Goal: Information Seeking & Learning: Learn about a topic

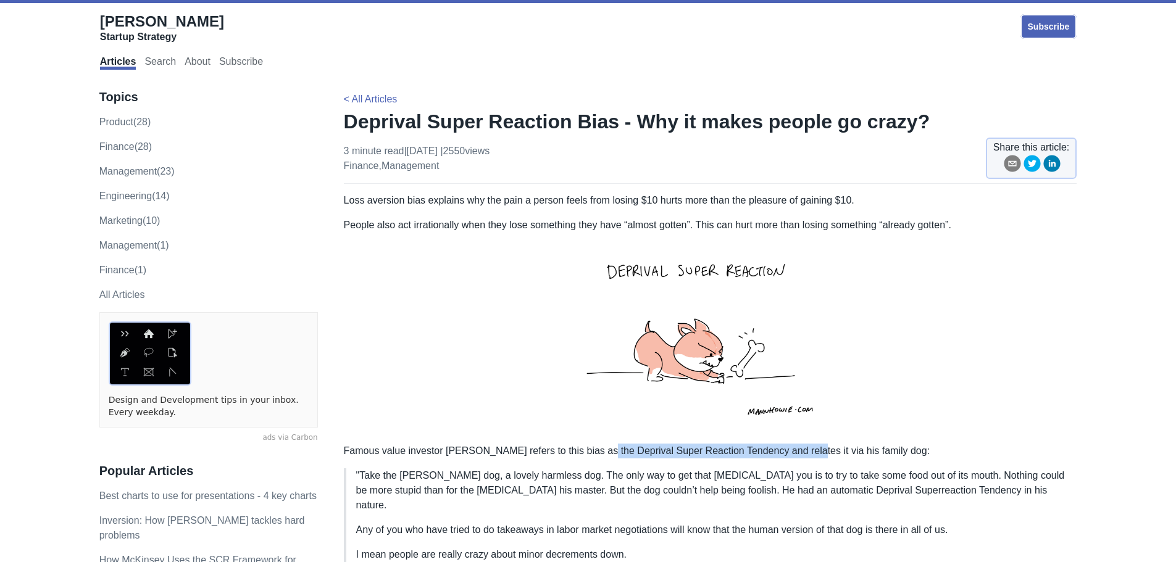
drag, startPoint x: 594, startPoint y: 450, endPoint x: 799, endPoint y: 450, distance: 205.5
click at [799, 450] on p "Famous value investor [PERSON_NAME] refers to this bias as the Deprival Super R…" at bounding box center [710, 451] width 733 height 15
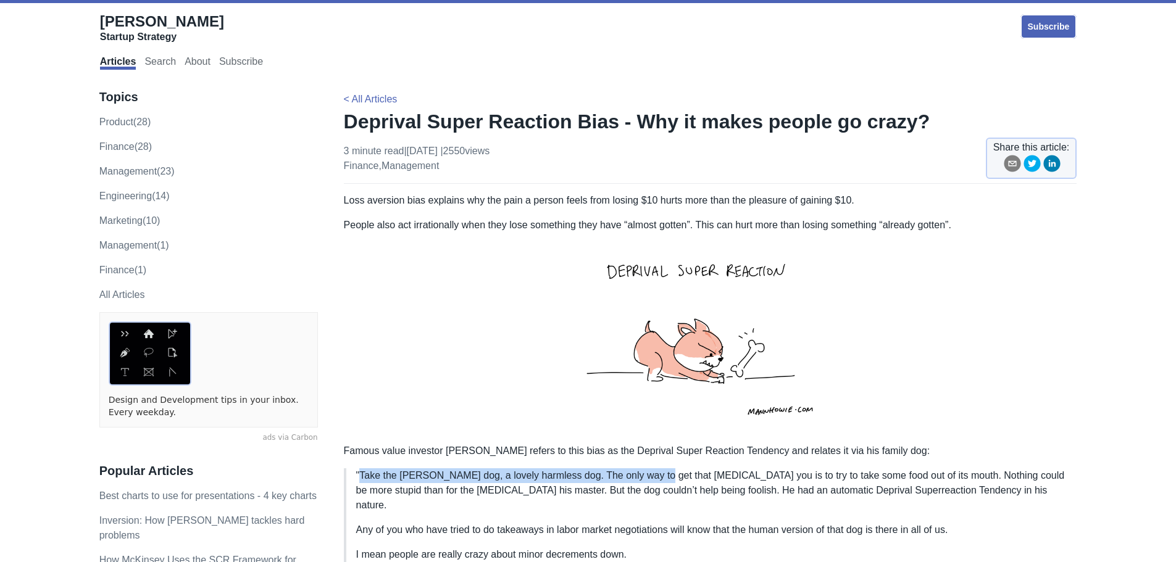
drag, startPoint x: 362, startPoint y: 475, endPoint x: 652, endPoint y: 476, distance: 290.1
click at [652, 476] on p ""Take the [PERSON_NAME] dog, a lovely harmless dog. The only way to get that [M…" at bounding box center [711, 490] width 711 height 44
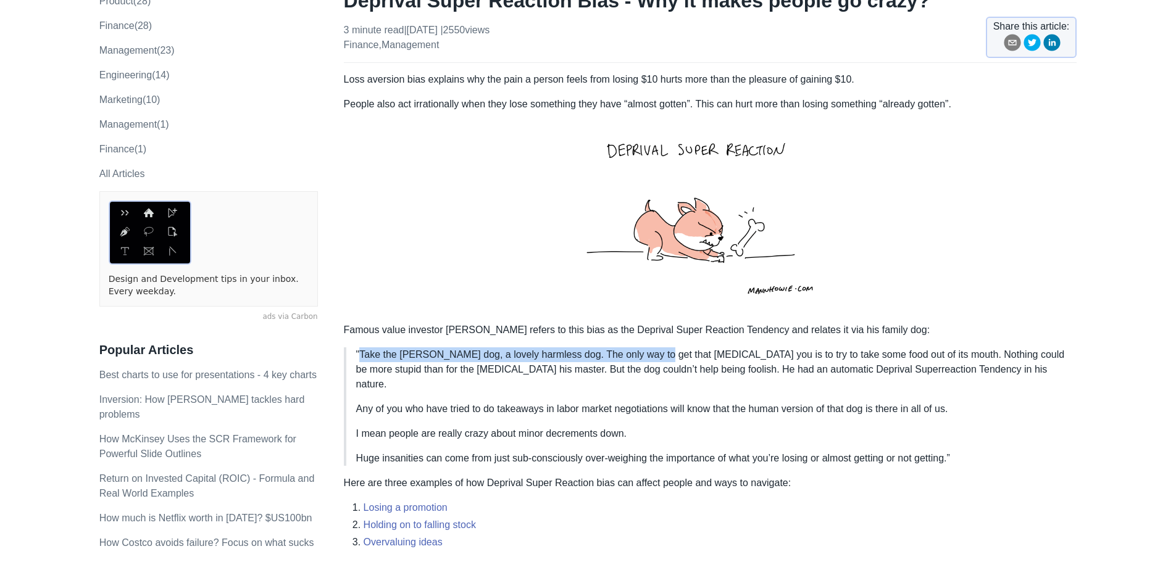
scroll to position [123, 0]
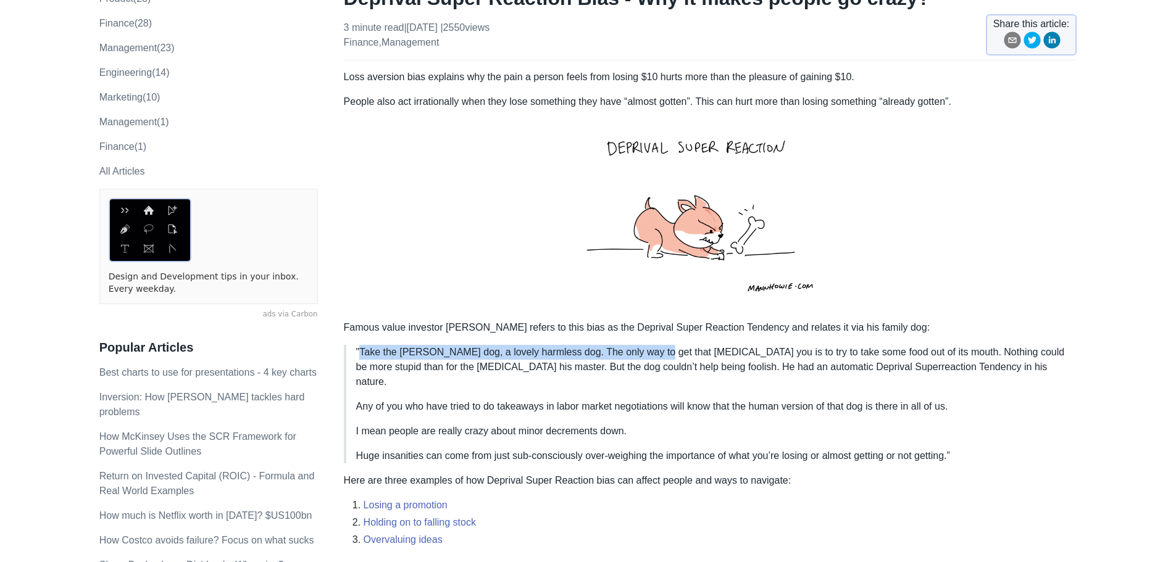
click at [626, 355] on p ""Take the [PERSON_NAME] dog, a lovely harmless dog. The only way to get that [M…" at bounding box center [711, 367] width 711 height 44
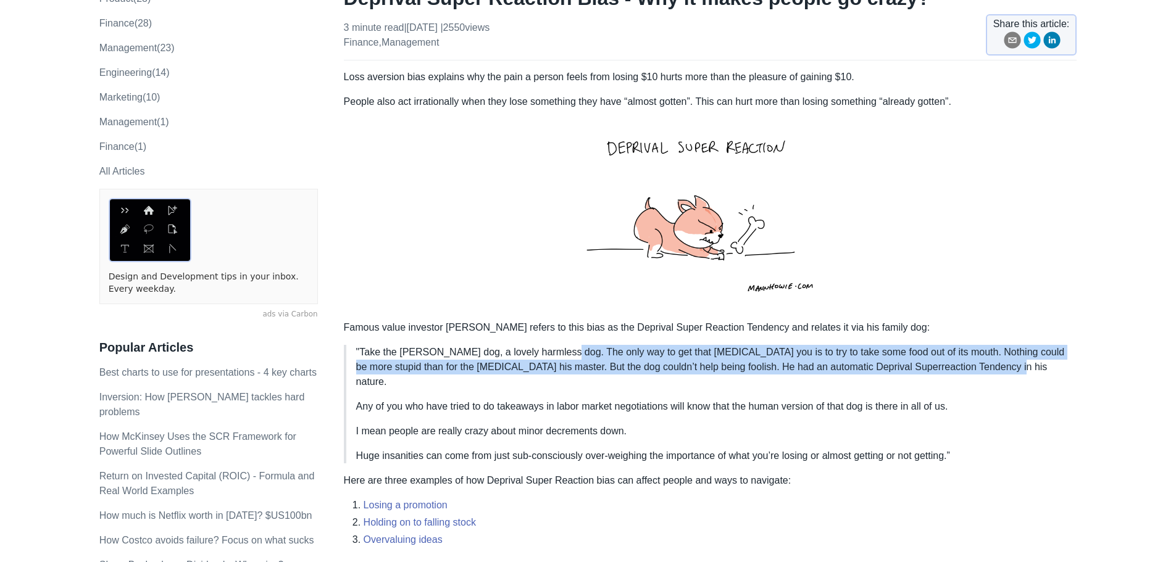
drag, startPoint x: 562, startPoint y: 350, endPoint x: 1002, endPoint y: 362, distance: 440.8
click at [1002, 362] on p ""Take the [PERSON_NAME] dog, a lovely harmless dog. The only way to get that [M…" at bounding box center [711, 367] width 711 height 44
